Goal: Task Accomplishment & Management: Use online tool/utility

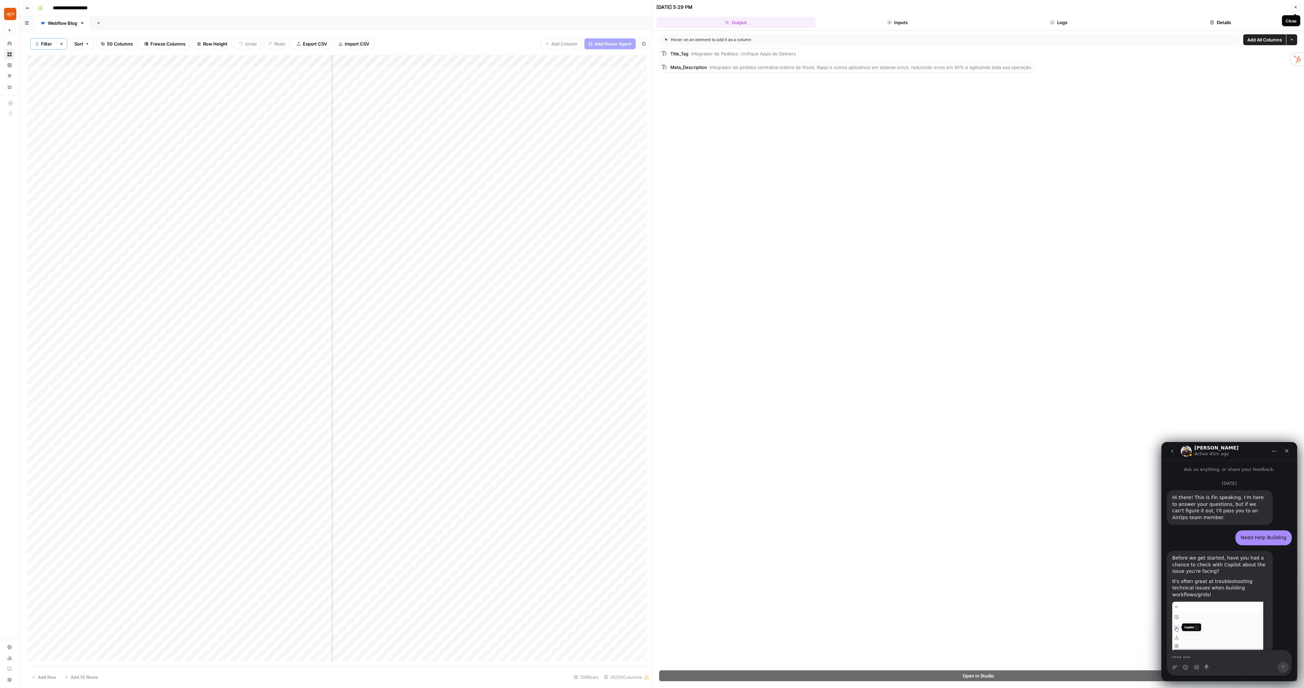
scroll to position [2189, 0]
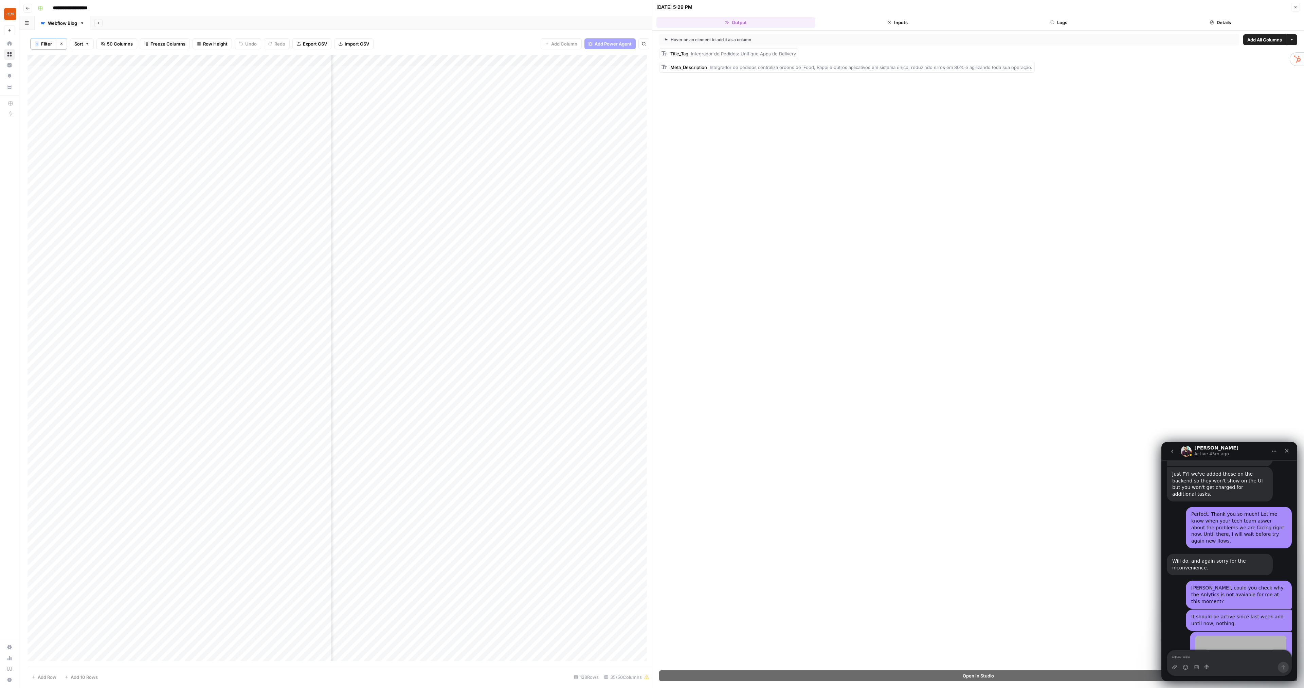
click at [1298, 4] on button "Close" at bounding box center [1295, 7] width 9 height 9
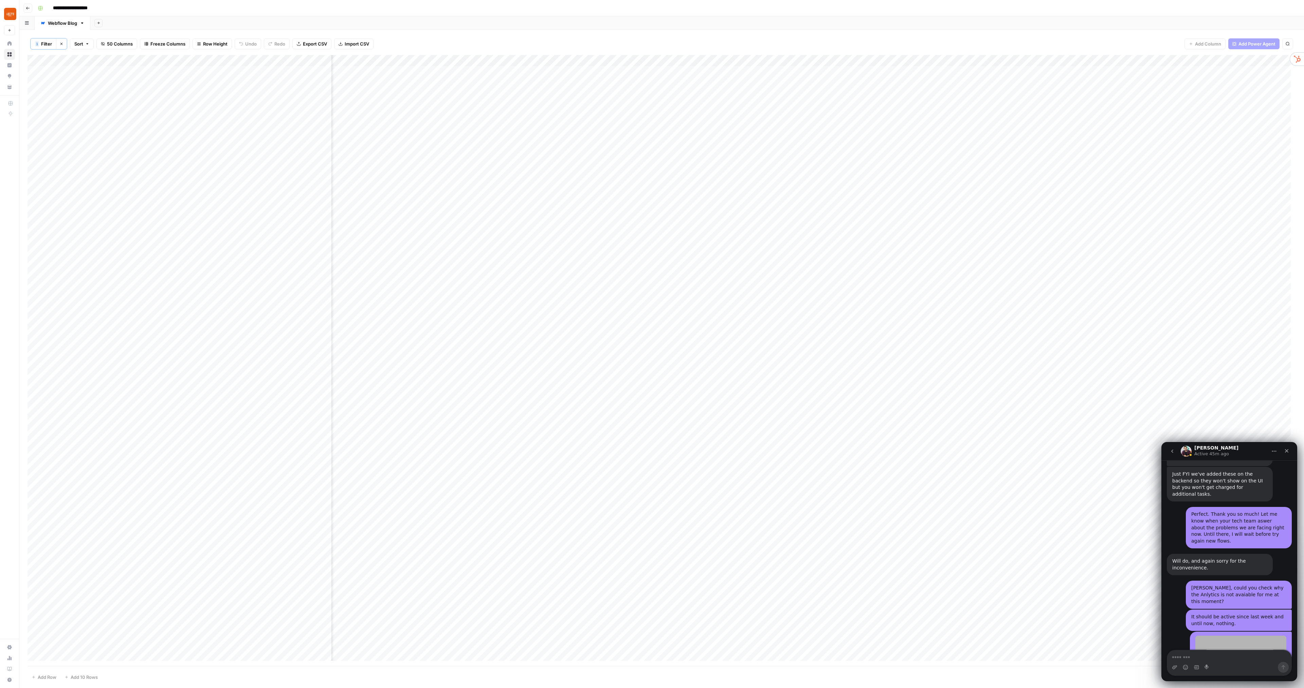
click at [664, 187] on div "Add Column" at bounding box center [662, 360] width 1268 height 611
click at [546, 187] on div "Add Column" at bounding box center [662, 360] width 1268 height 611
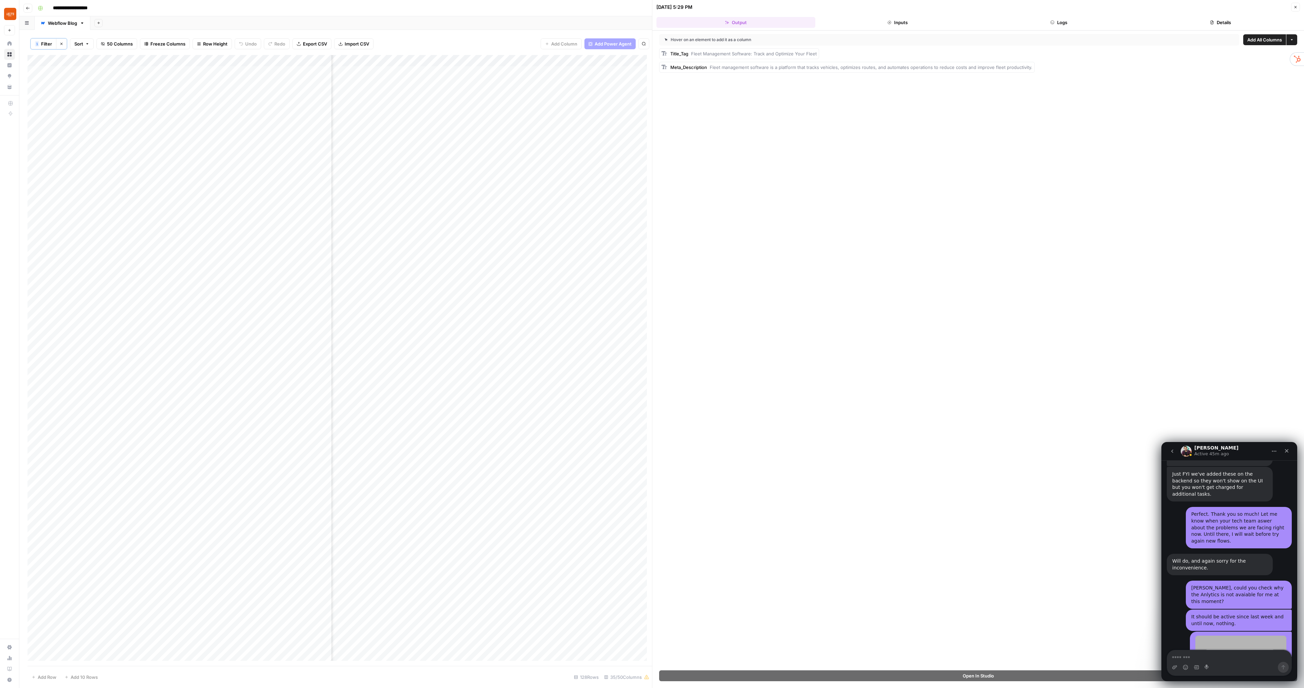
click at [1296, 7] on icon "button" at bounding box center [1295, 7] width 4 height 4
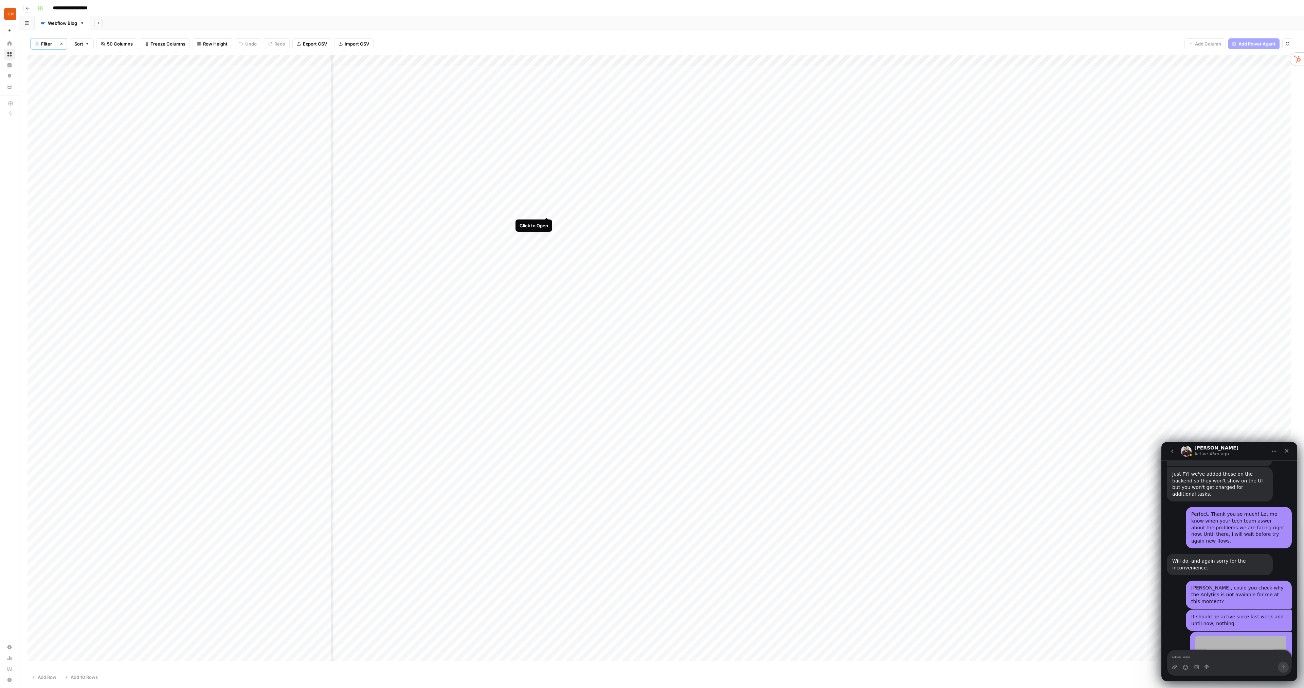
click at [546, 212] on div "Add Column" at bounding box center [662, 360] width 1268 height 611
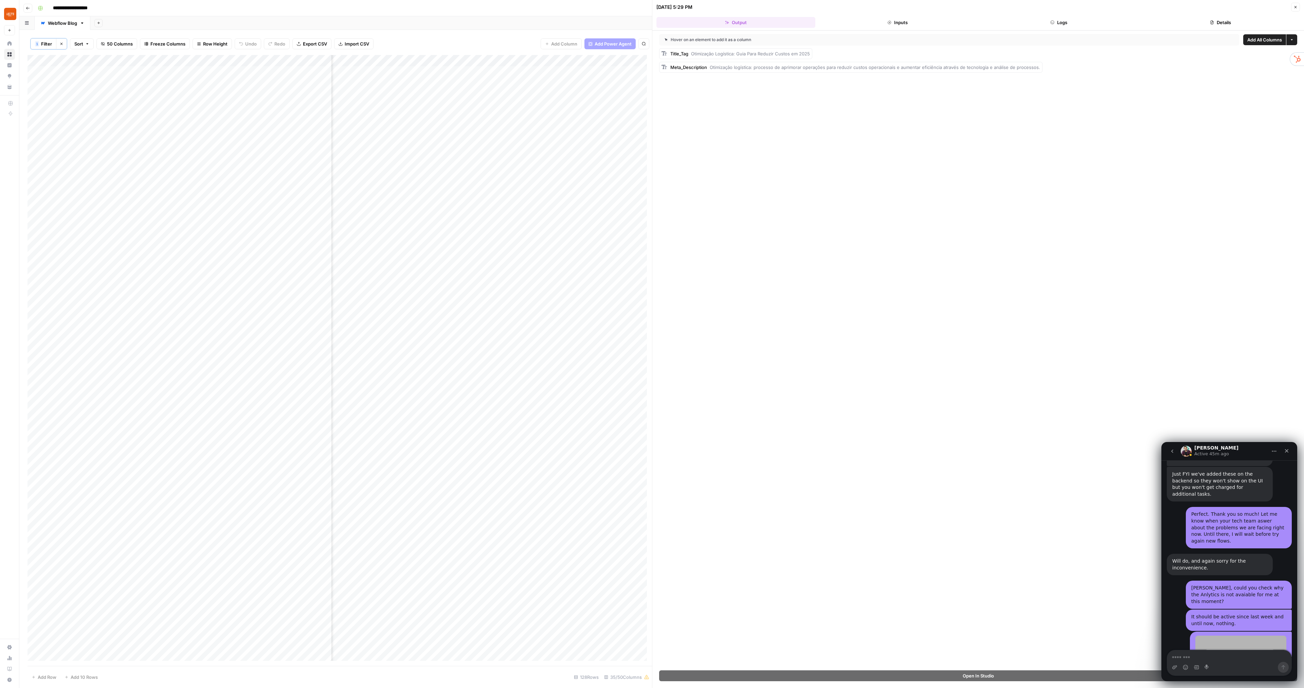
click at [1295, 7] on icon "button" at bounding box center [1295, 7] width 4 height 4
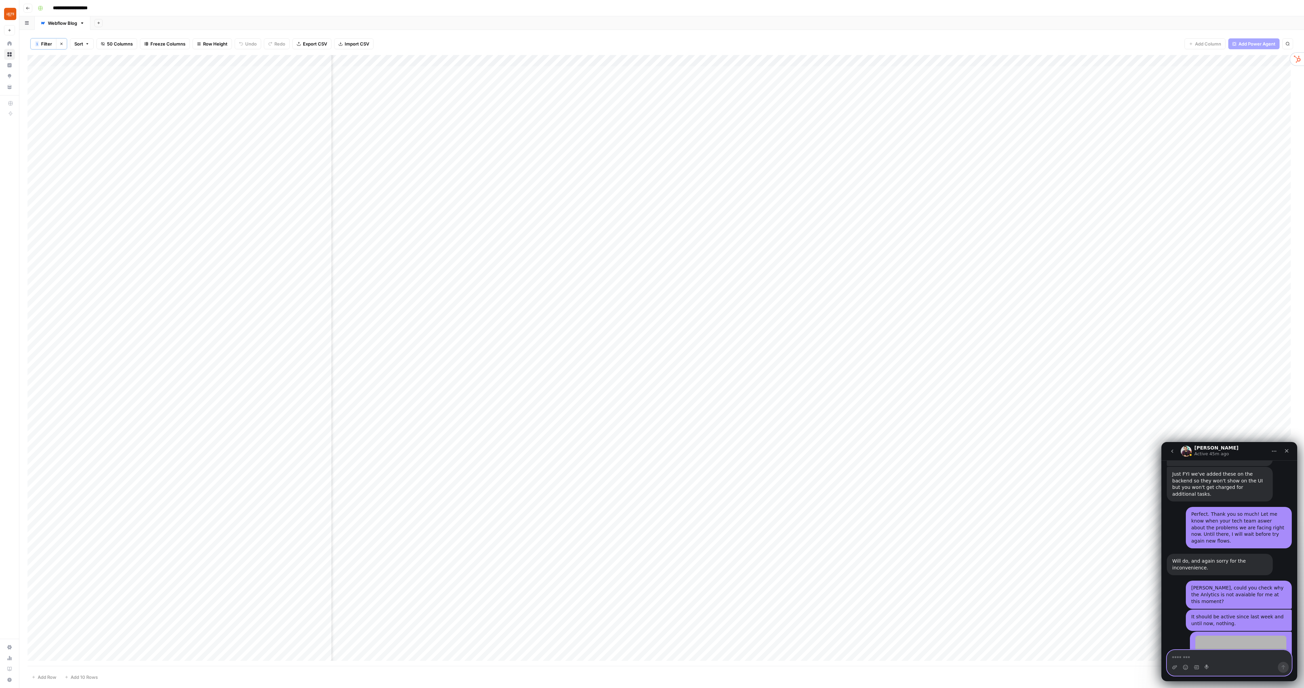
click at [1198, 656] on textarea "Message…" at bounding box center [1229, 656] width 124 height 12
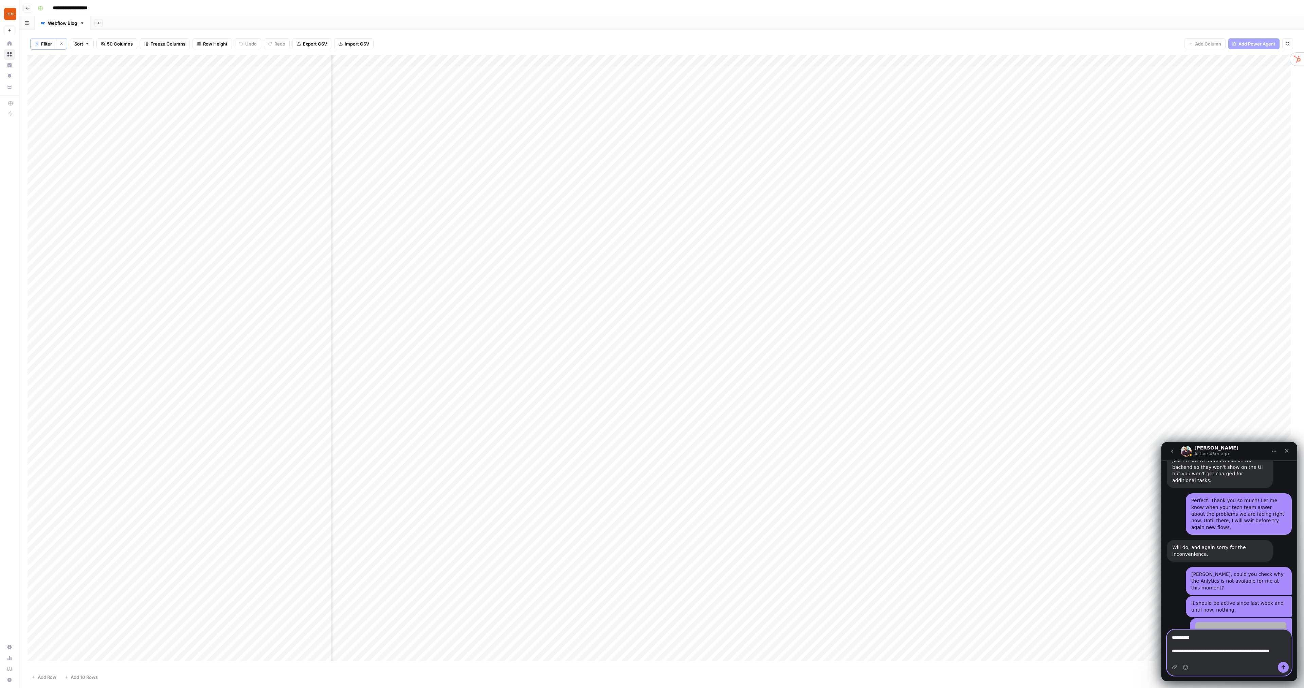
scroll to position [2209, 0]
click at [30, 174] on div "Add Column" at bounding box center [662, 360] width 1268 height 611
click at [35, 185] on div "Add Column" at bounding box center [662, 360] width 1268 height 611
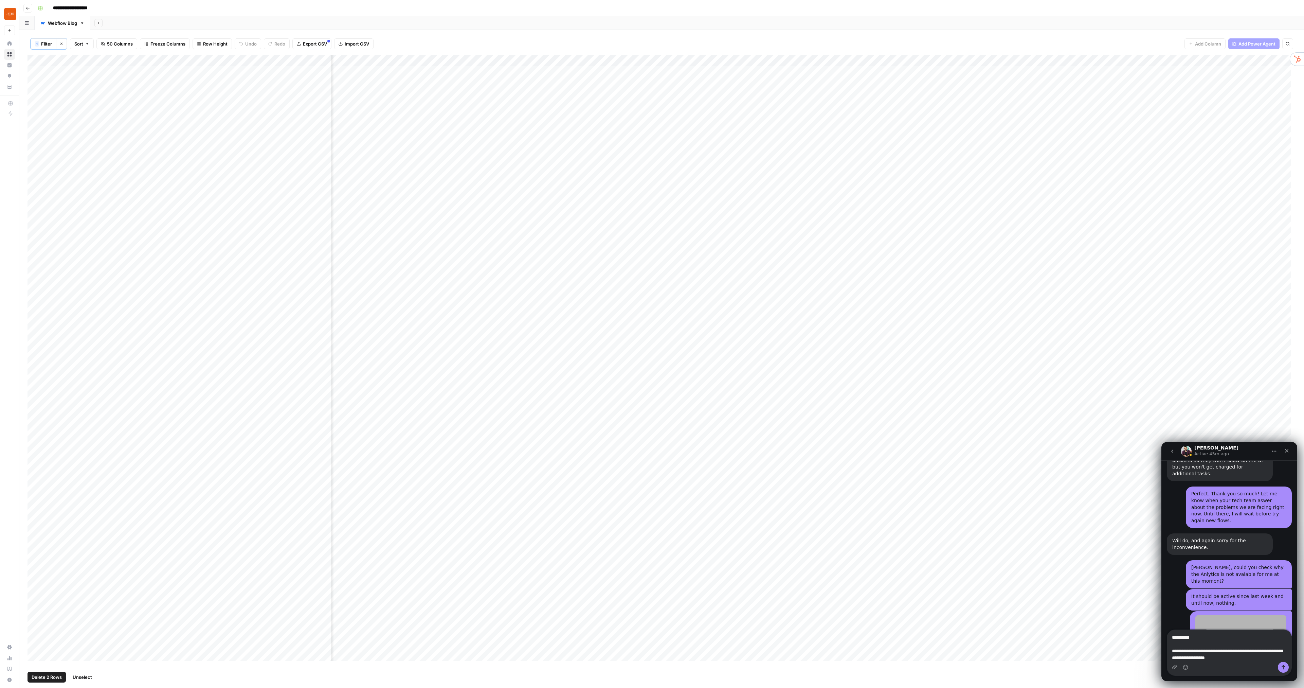
click at [34, 174] on div "Add Column" at bounding box center [662, 360] width 1268 height 611
click at [1253, 658] on textarea "**********" at bounding box center [1229, 646] width 124 height 32
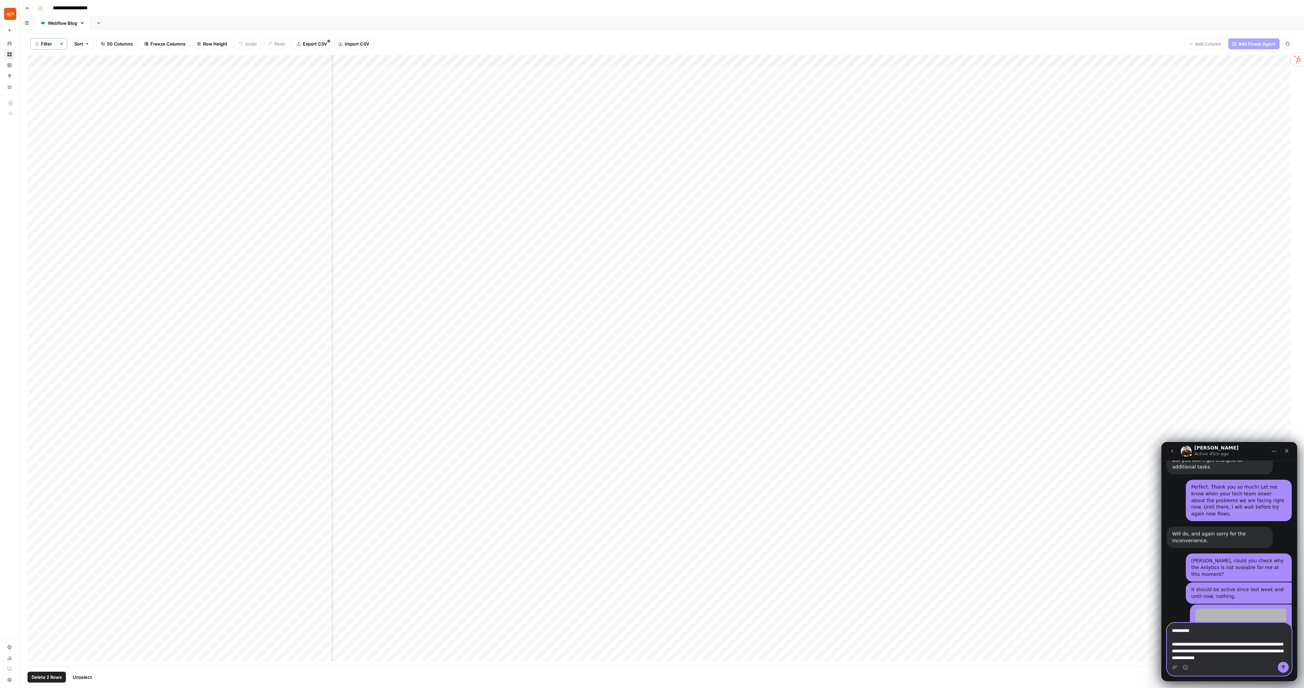
type textarea "**********"
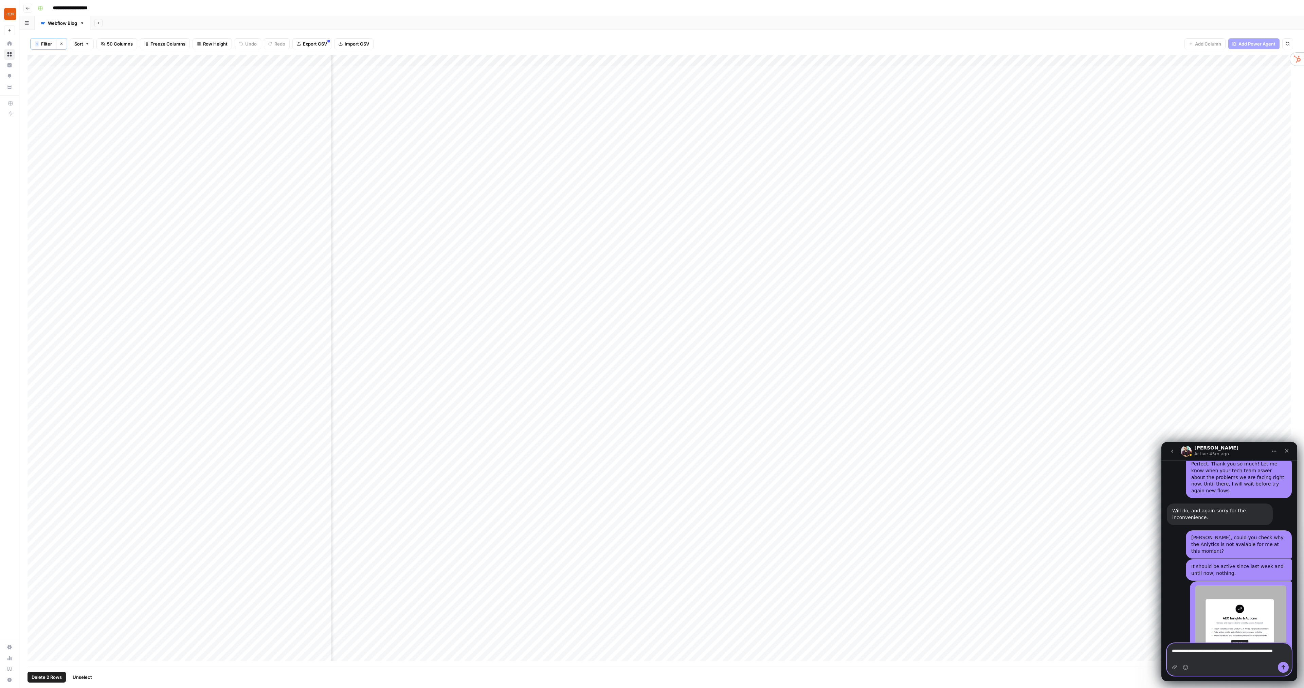
scroll to position [2246, 0]
click at [33, 142] on div "Add Column" at bounding box center [662, 360] width 1268 height 611
click at [33, 132] on div "Add Column" at bounding box center [662, 360] width 1268 height 611
click at [33, 152] on div "Add Column" at bounding box center [662, 360] width 1268 height 611
click at [1228, 657] on textarea "**********" at bounding box center [1229, 652] width 124 height 18
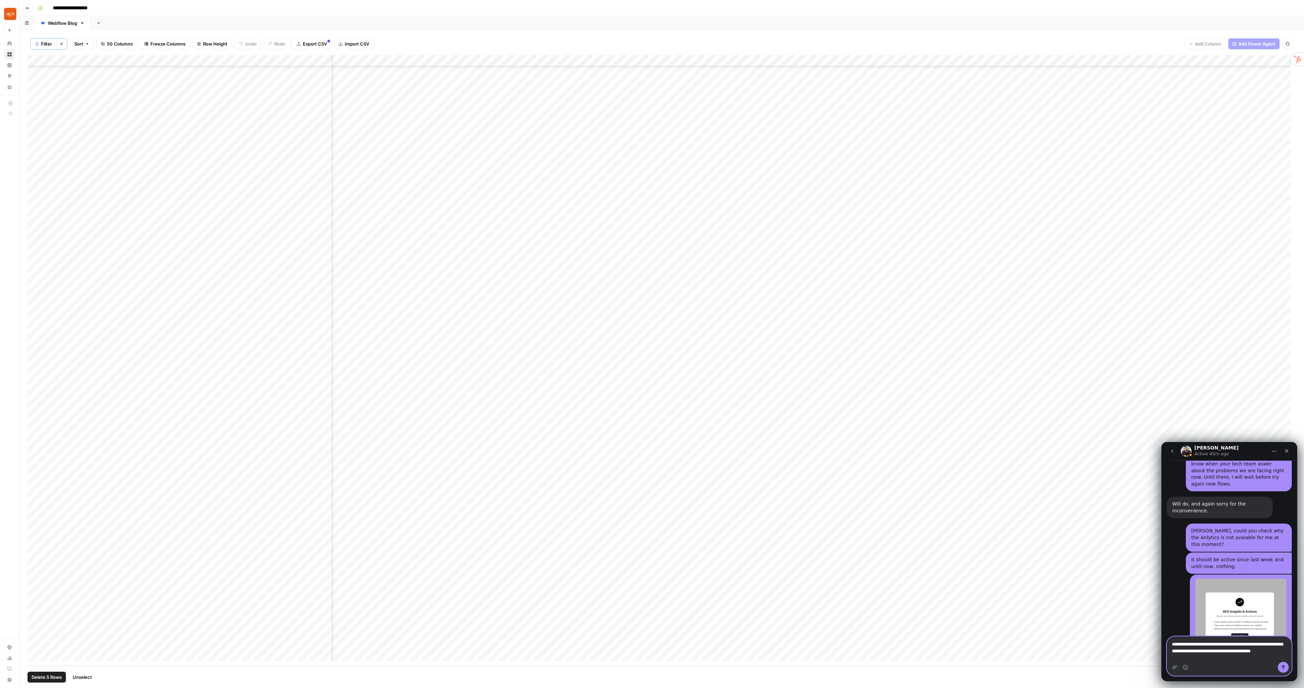
scroll to position [2253, 0]
type textarea "**********"
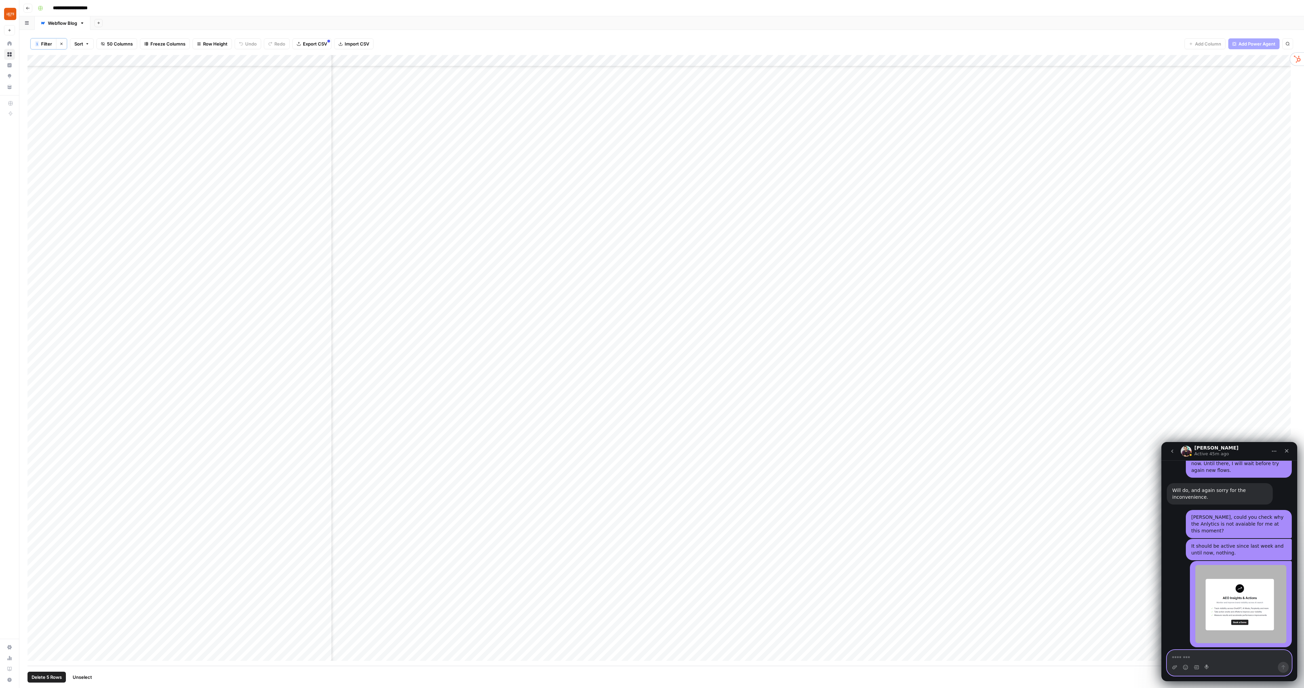
scroll to position [2275, 0]
